Goal: Task Accomplishment & Management: Complete application form

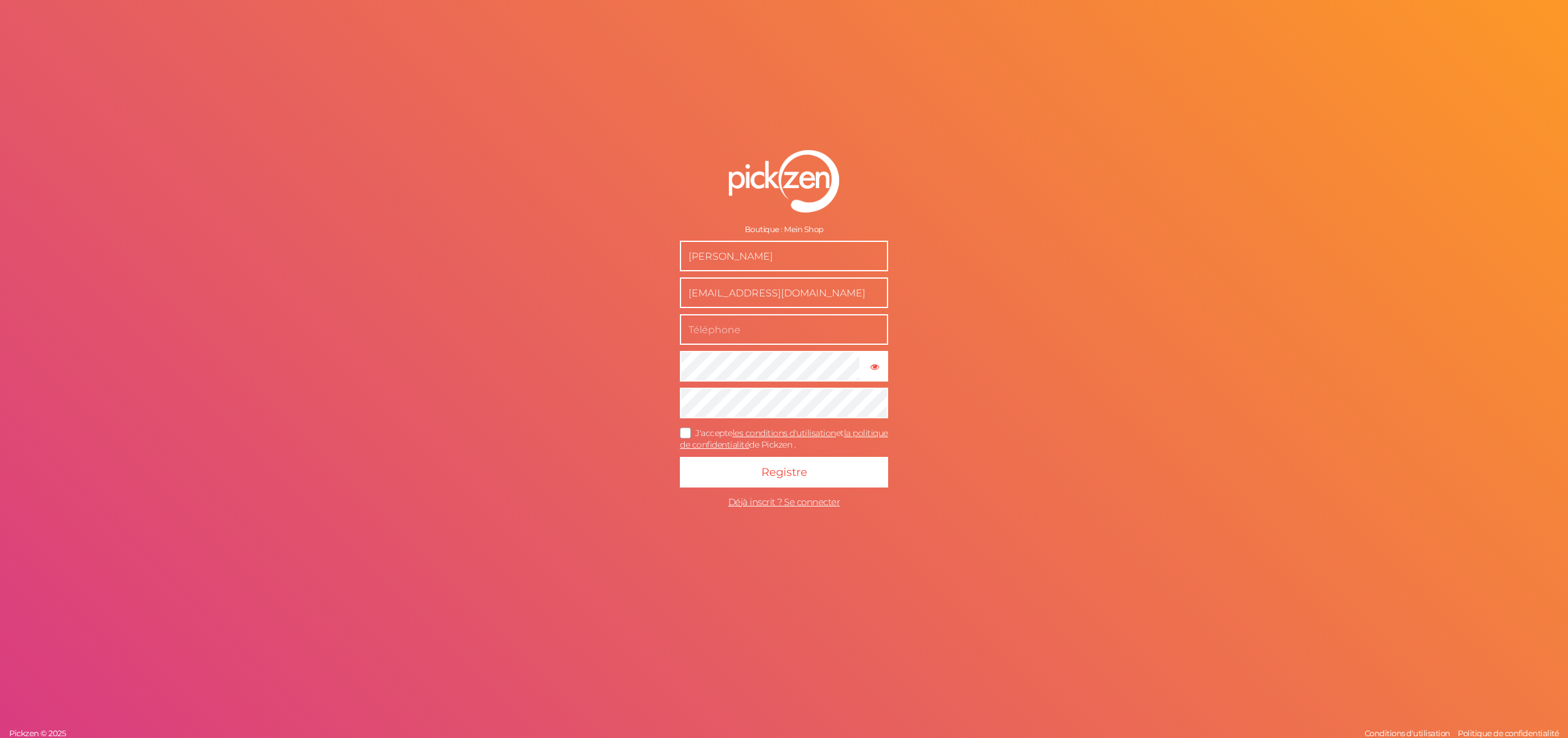
click at [762, 348] on form "Boutique : Mein Shop Mery Glow meryglow75@gmail.com × Afficher le mot de passe …" at bounding box center [784, 332] width 307 height 412
click at [815, 477] on button "Registre" at bounding box center [784, 473] width 208 height 31
drag, startPoint x: 881, startPoint y: 369, endPoint x: 862, endPoint y: 369, distance: 19.0
click at [881, 369] on tooltip "× Afficher le mot de passe" at bounding box center [874, 366] width 25 height 9
click at [829, 453] on form "Boutique : Mein Shop Mery Glow meryglow75@gmail.com × Masquer le mot de passe J…" at bounding box center [784, 332] width 307 height 412
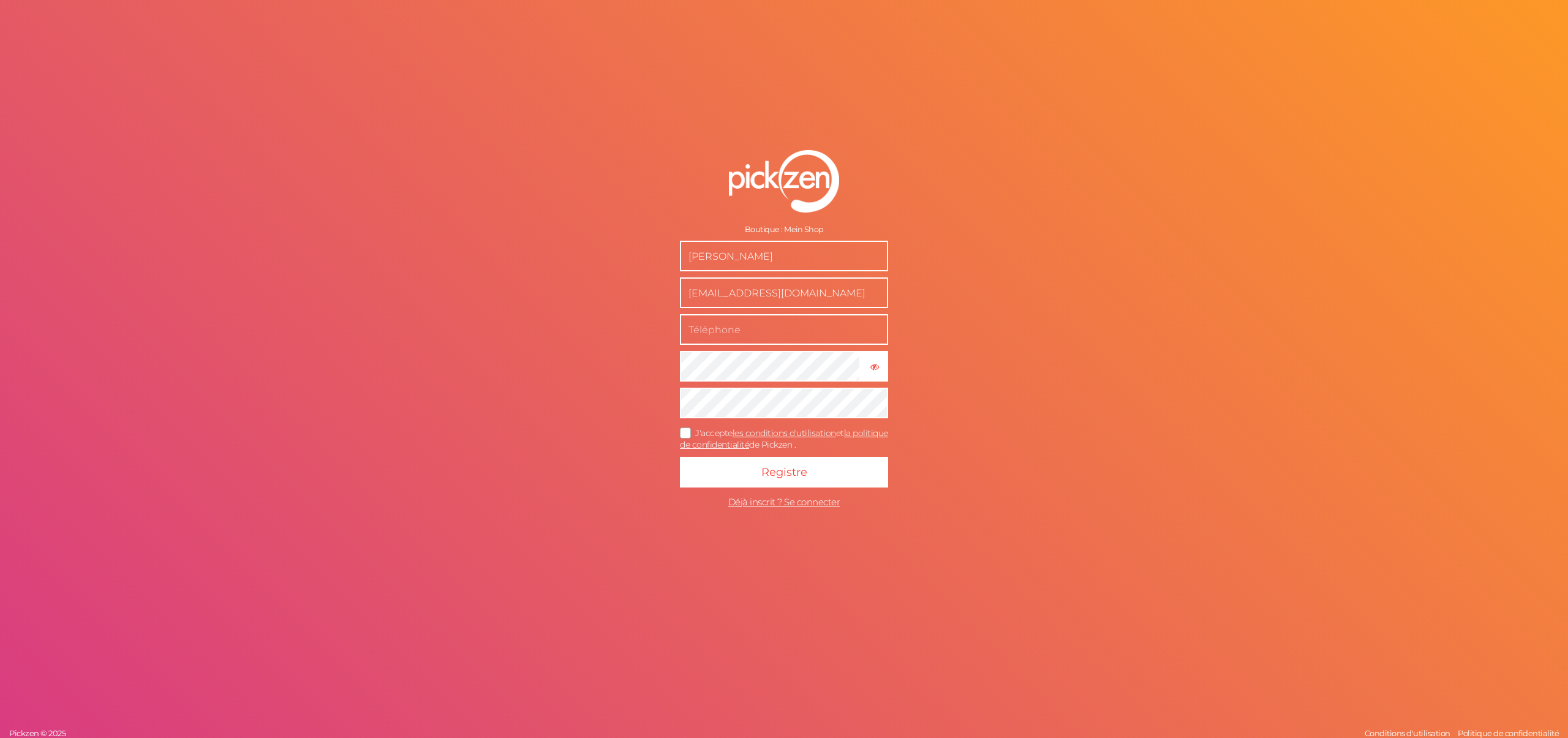
click at [796, 449] on font "de Pickzen ." at bounding box center [772, 444] width 46 height 11
click at [0, 0] on input "J'accepte les conditions d'utilisation et la politique de confidentialité de Pi…" at bounding box center [0, 0] width 0 height 0
click at [827, 462] on button "Registre" at bounding box center [784, 473] width 208 height 31
click at [861, 483] on button "Registre" at bounding box center [784, 473] width 208 height 31
click at [869, 322] on input "text" at bounding box center [784, 330] width 208 height 31
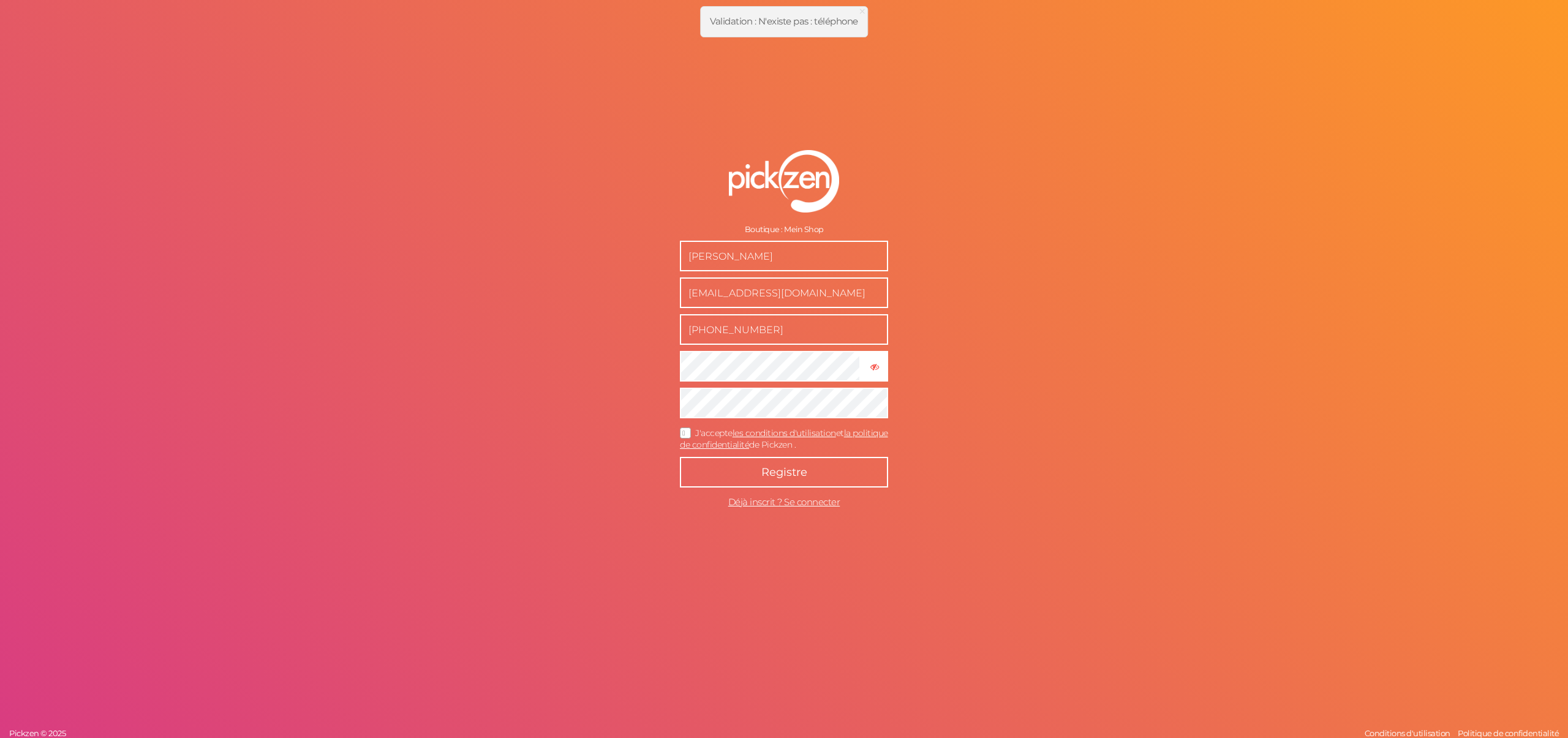
type input "+49 1521 3108626"
click at [848, 474] on button "Registre" at bounding box center [784, 473] width 208 height 31
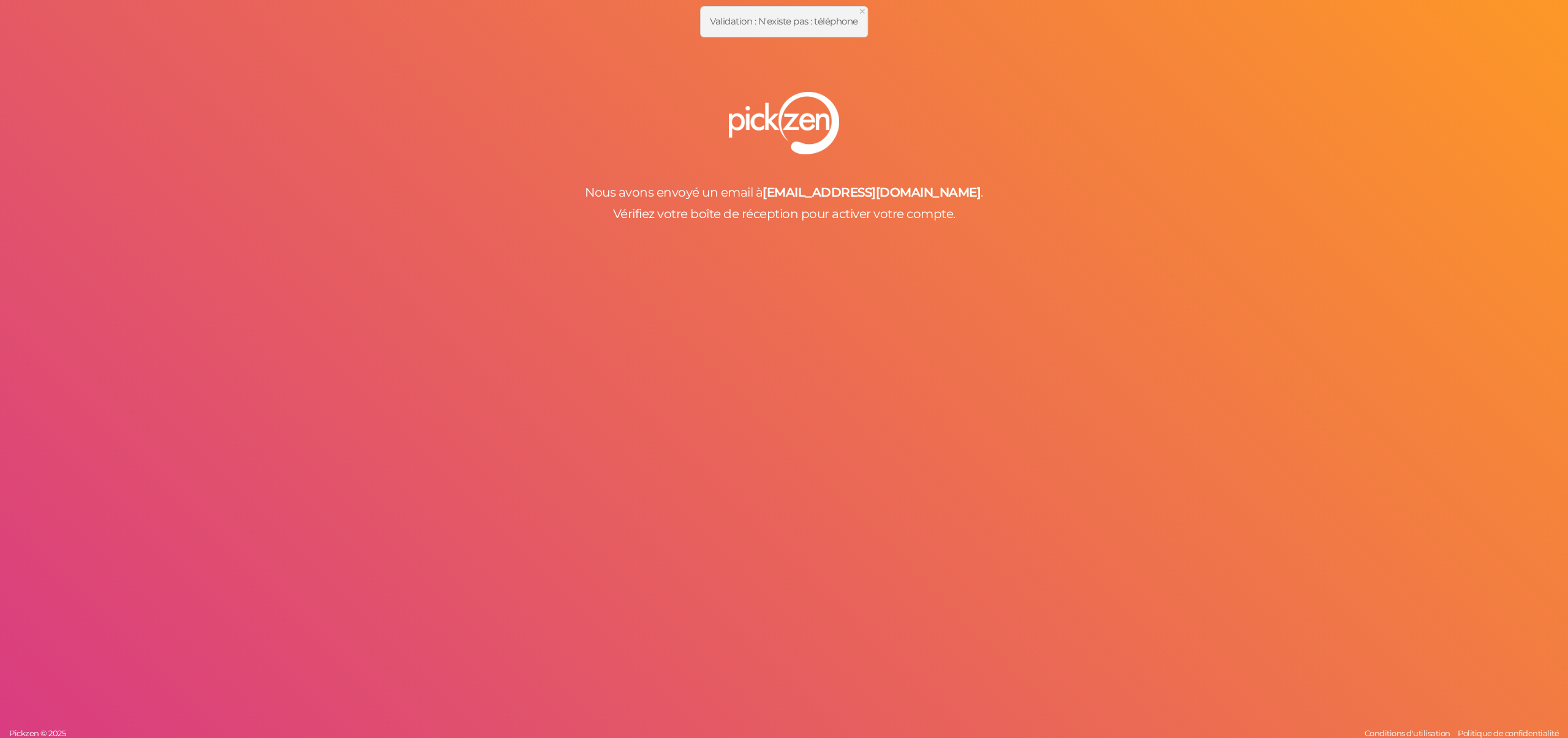
click at [865, 12] on font "×" at bounding box center [863, 11] width 9 height 18
click at [812, 98] on img at bounding box center [784, 123] width 110 height 63
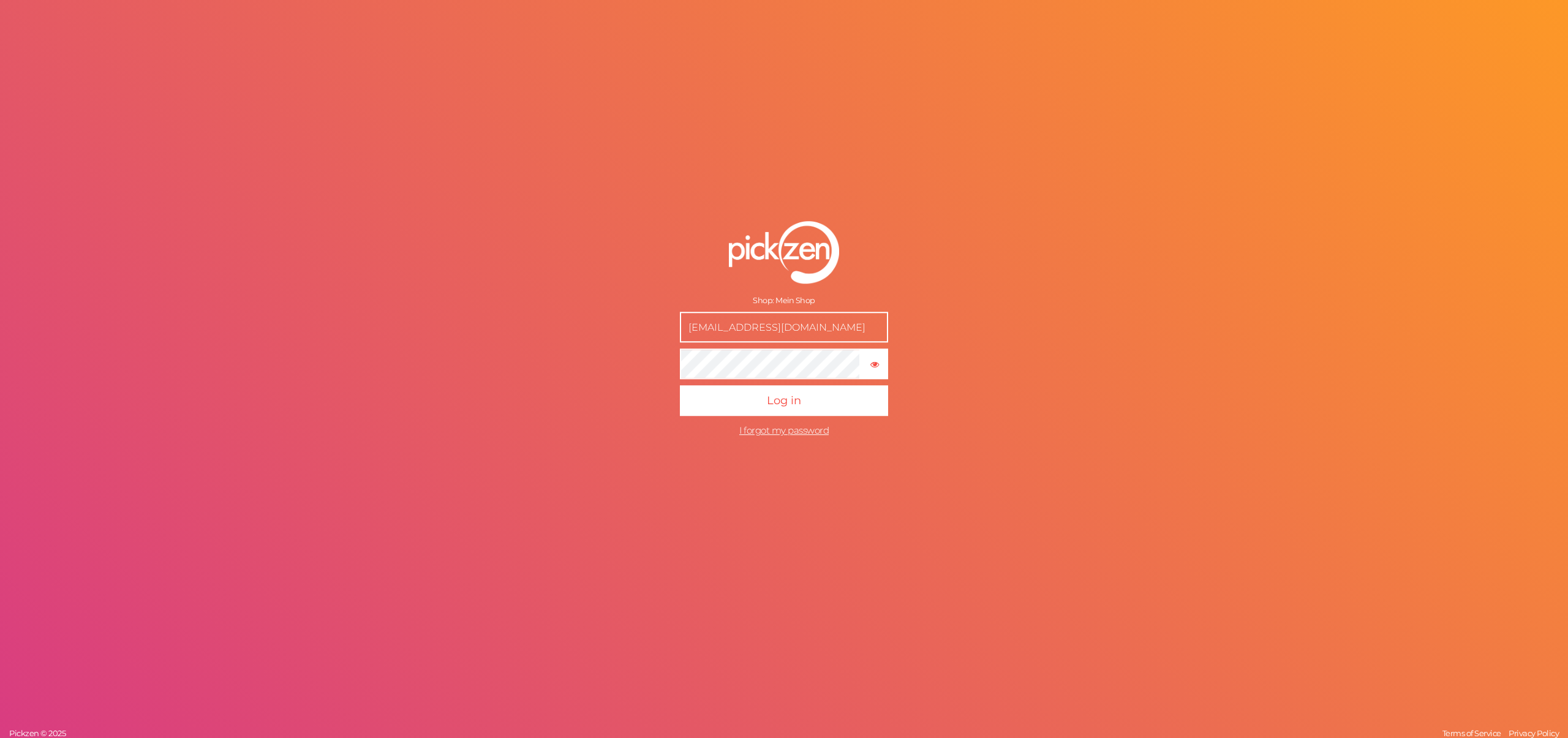
drag, startPoint x: 809, startPoint y: 332, endPoint x: 648, endPoint y: 326, distance: 161.1
click at [648, 326] on form "Shop: Mein Shop meryglow75@gmail.com × Show password Log in I forgot my password" at bounding box center [784, 332] width 307 height 270
